Goal: Find specific page/section: Find specific page/section

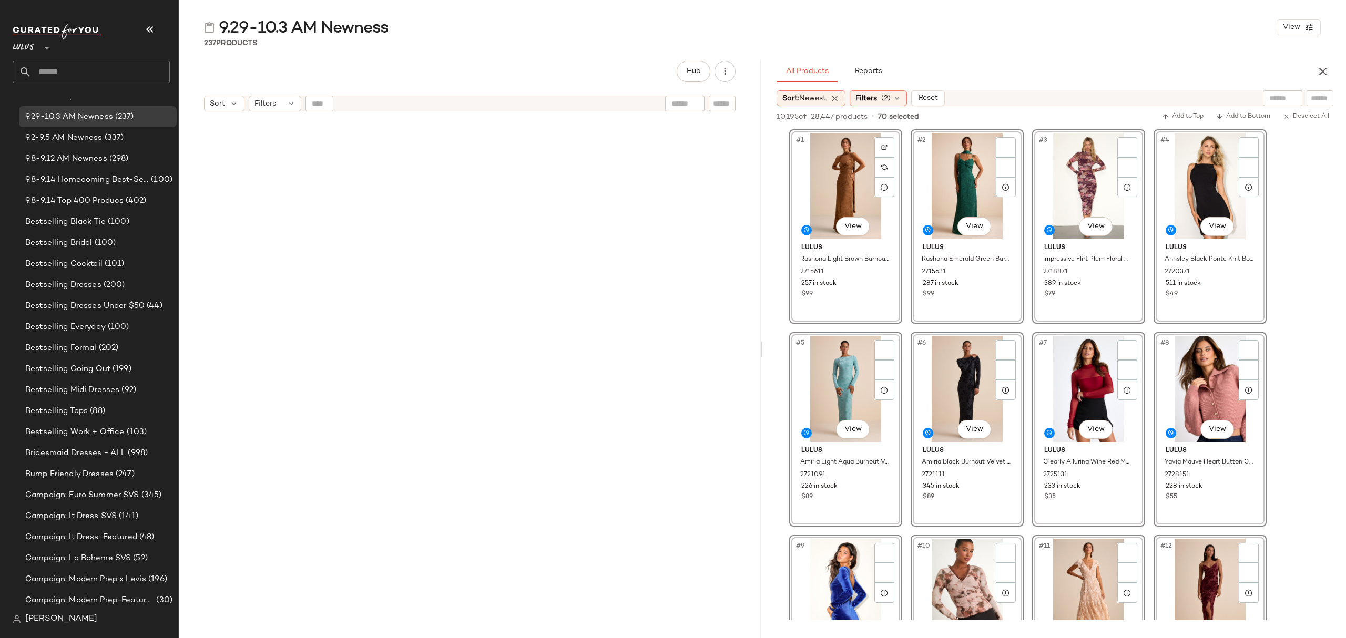
scroll to position [3434, 0]
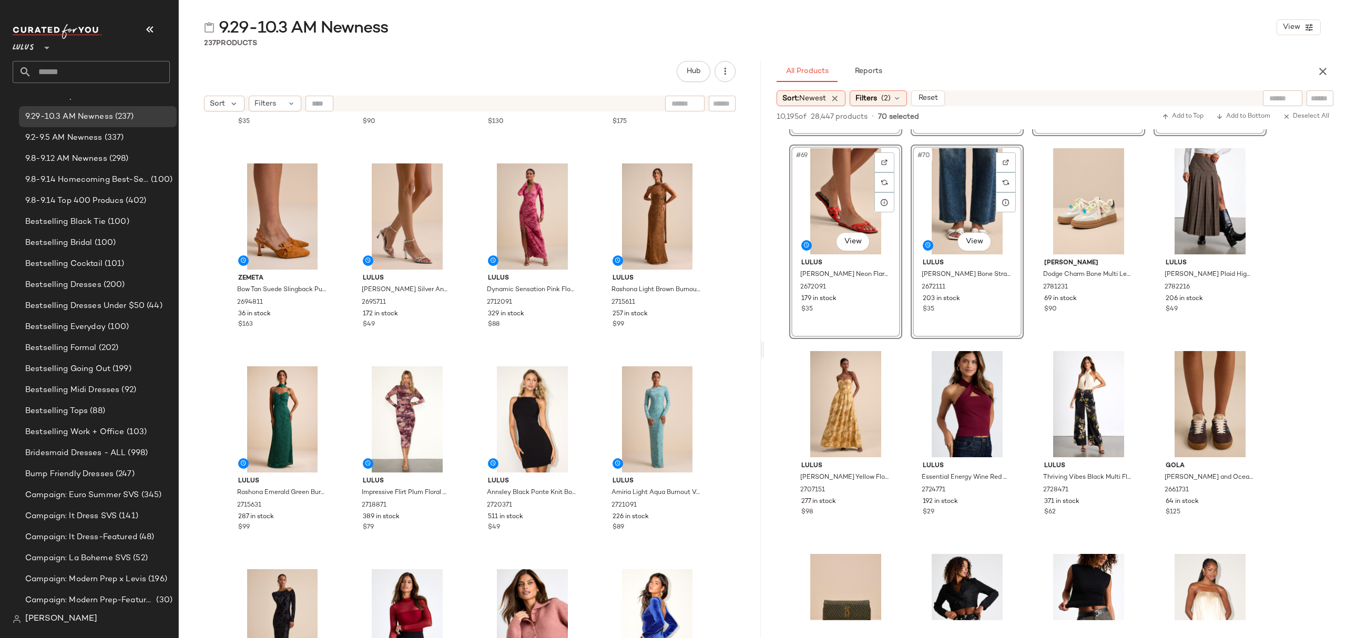
click at [98, 64] on input "text" at bounding box center [101, 72] width 138 height 22
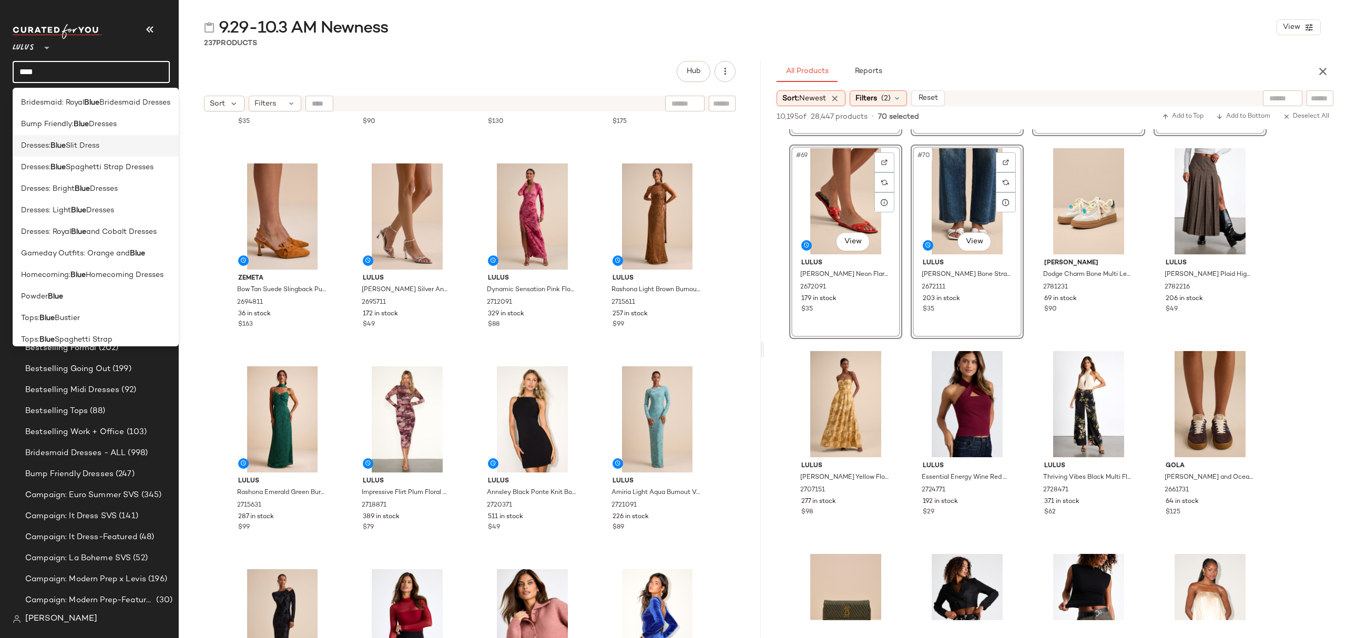
type input "****"
click at [114, 145] on div "Dresses: Blue Slit Dress" at bounding box center [95, 145] width 149 height 11
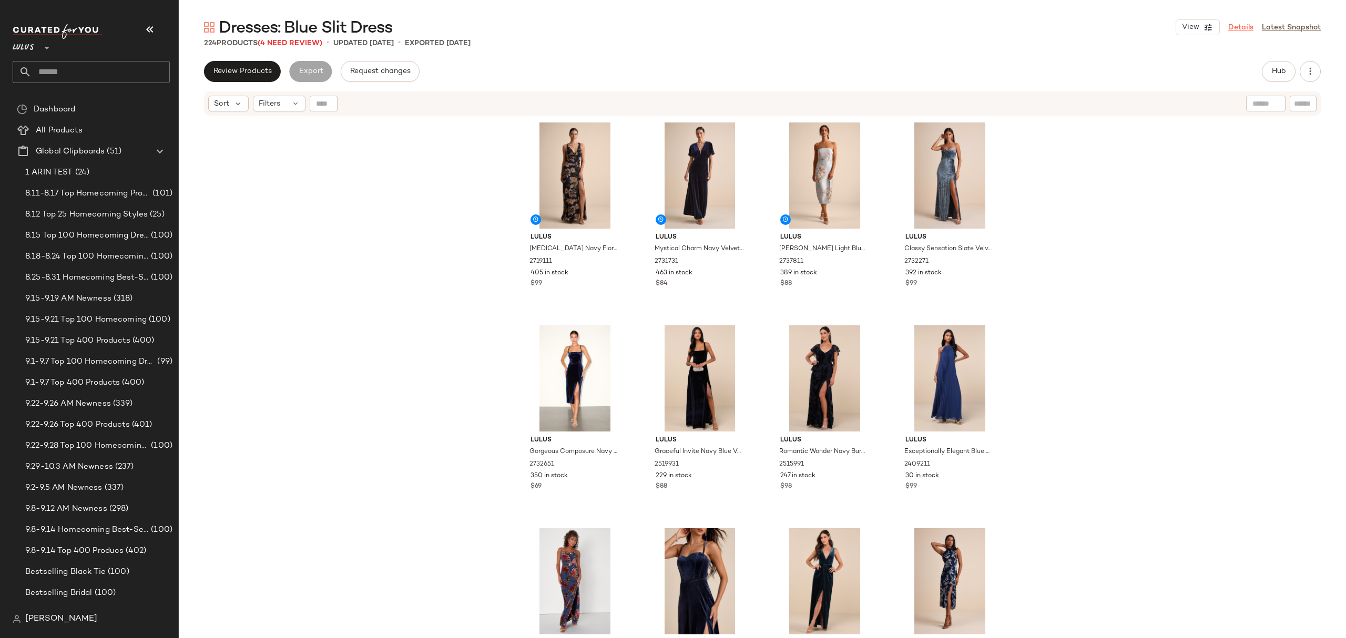
click at [1244, 26] on link "Details" at bounding box center [1240, 27] width 25 height 11
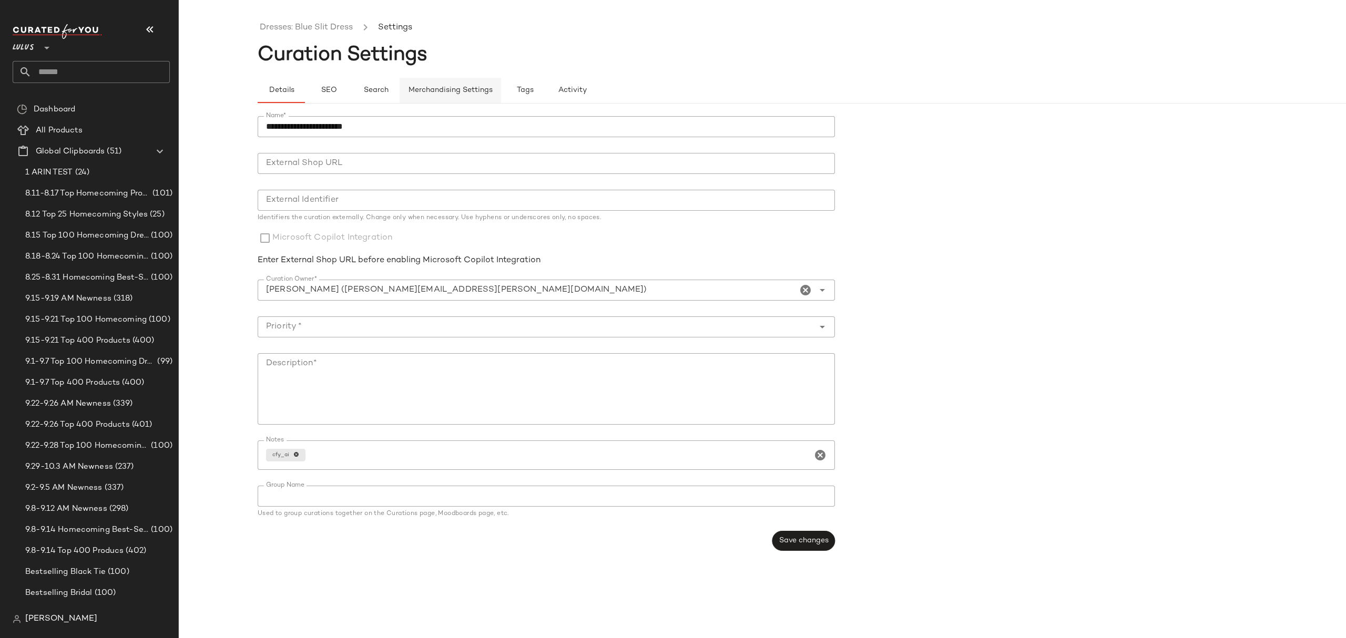
click at [469, 91] on span "Merchandising Settings" at bounding box center [450, 90] width 85 height 8
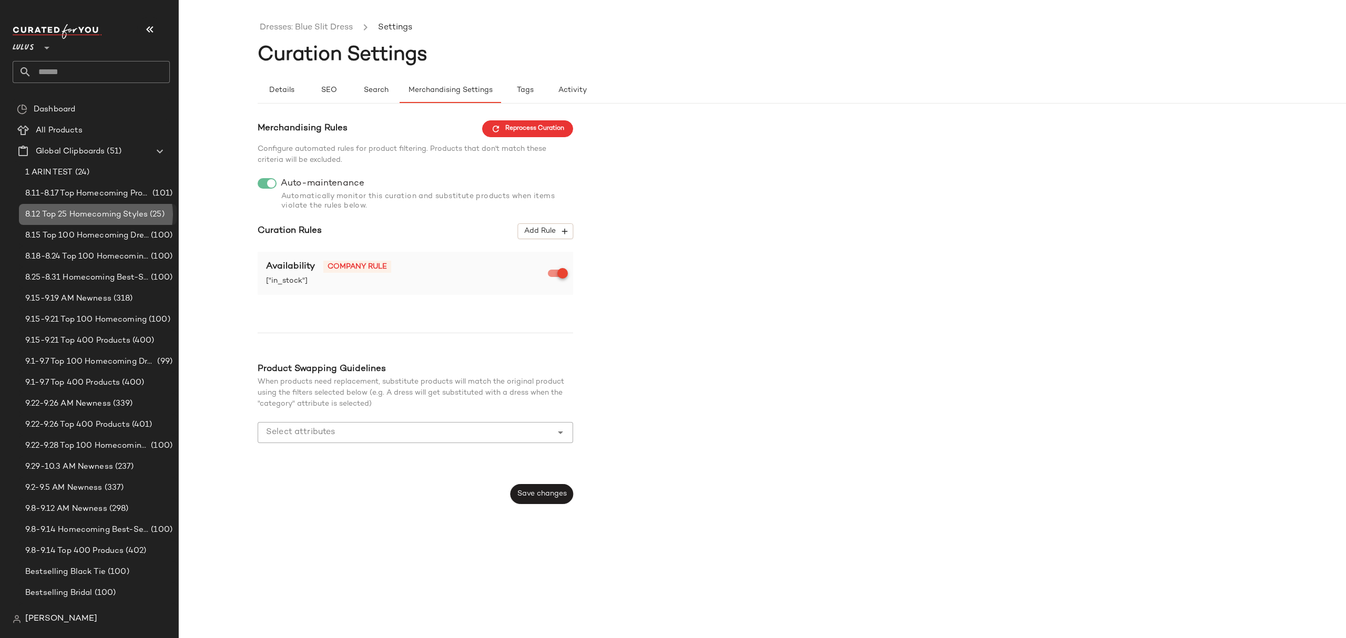
click at [104, 211] on span "8.12 Top 25 Homecoming Styles" at bounding box center [86, 215] width 122 height 12
